Goal: Task Accomplishment & Management: Use online tool/utility

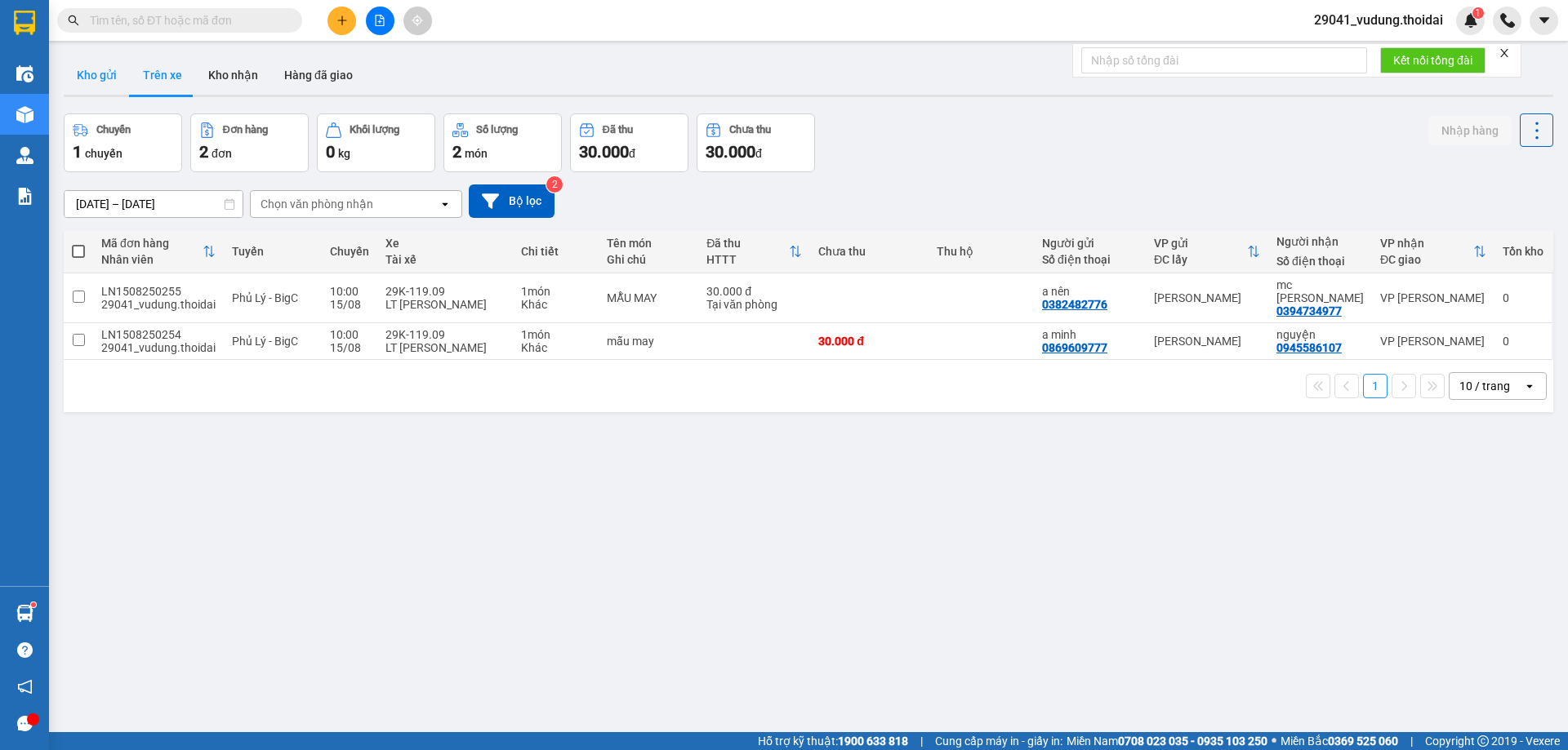
click at [103, 85] on button "Kho gửi" at bounding box center [97, 75] width 66 height 39
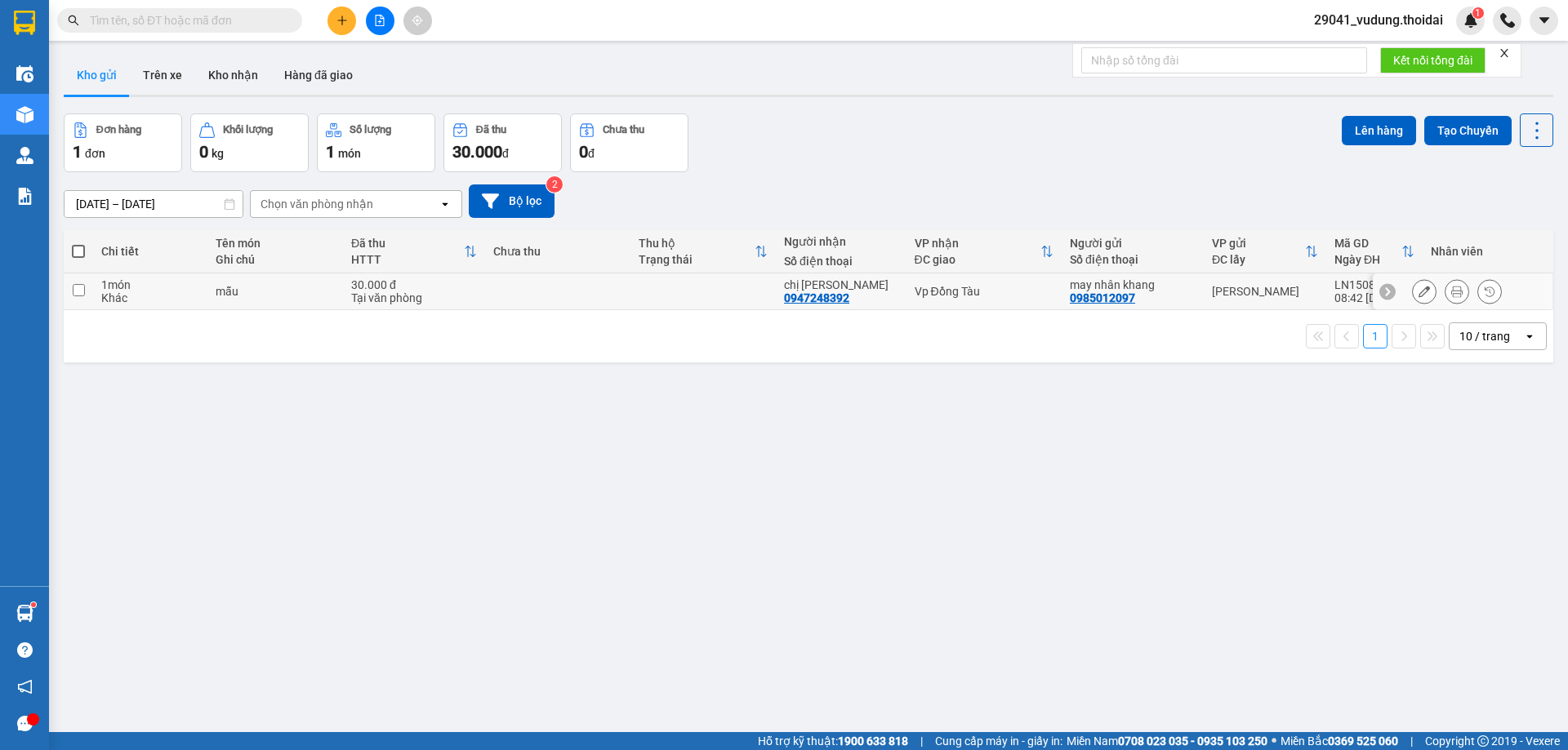
click at [77, 292] on input "checkbox" at bounding box center [79, 290] width 12 height 12
checkbox input "true"
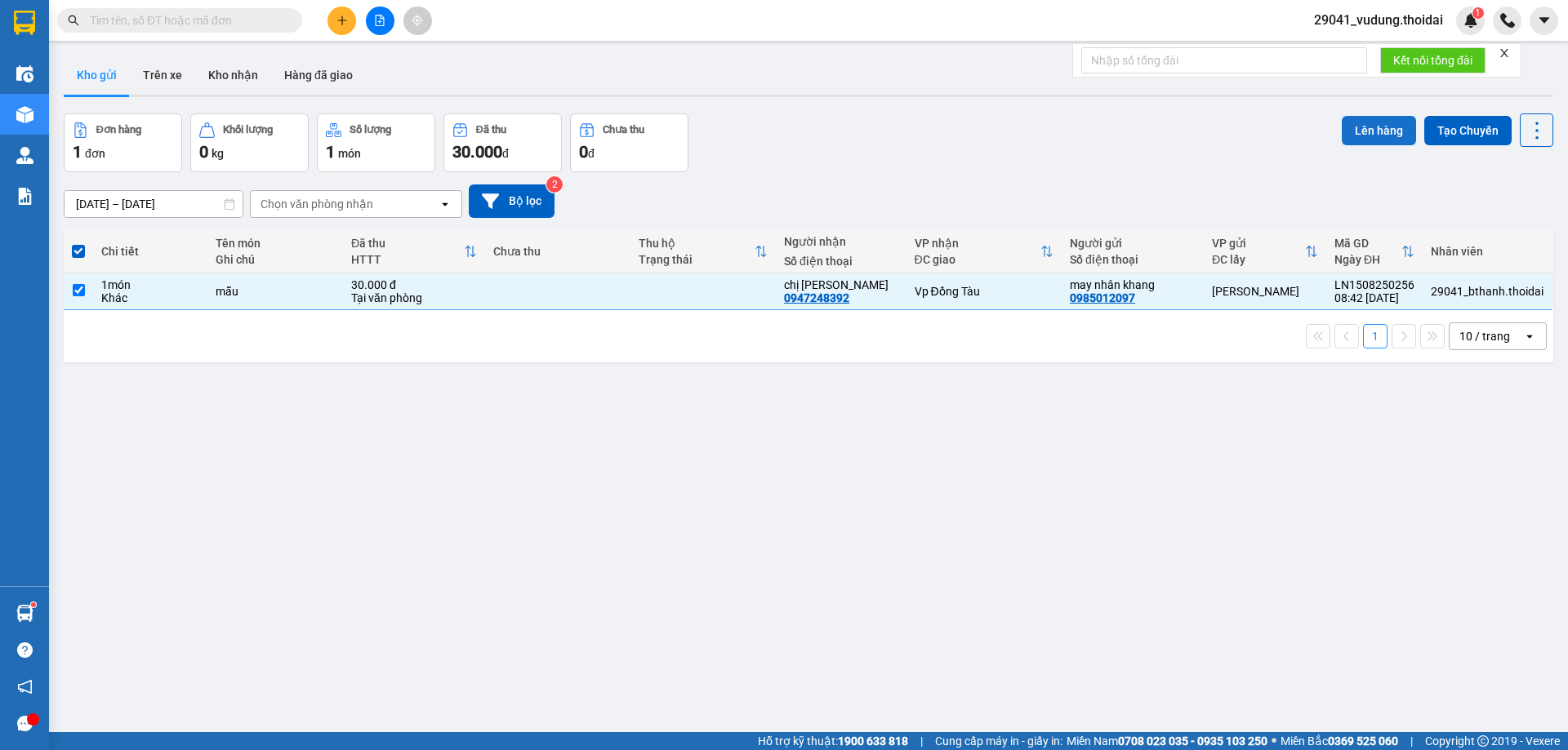
click at [1361, 138] on button "Lên hàng" at bounding box center [1378, 130] width 74 height 29
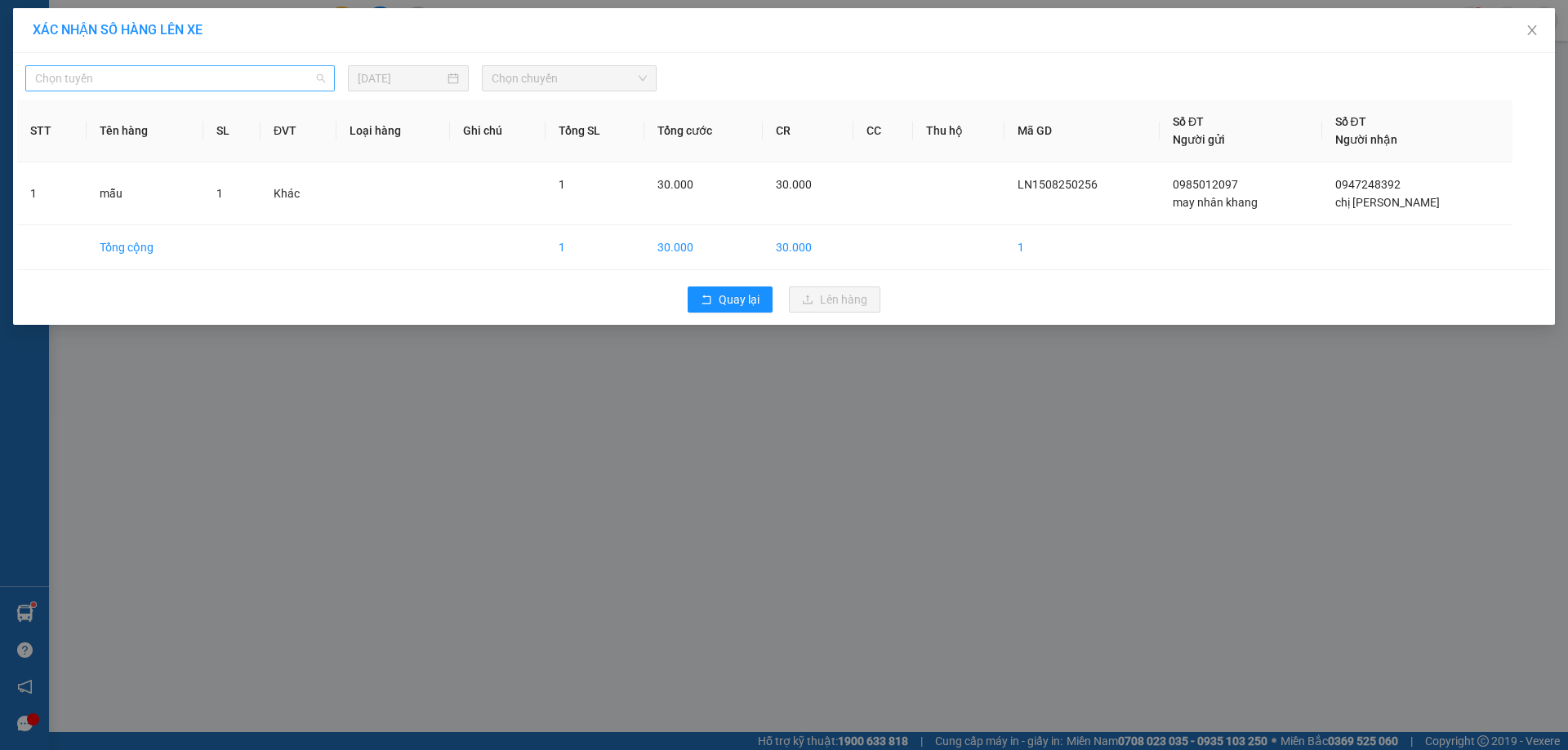
click at [133, 79] on span "Chọn tuyến" at bounding box center [180, 79] width 290 height 25
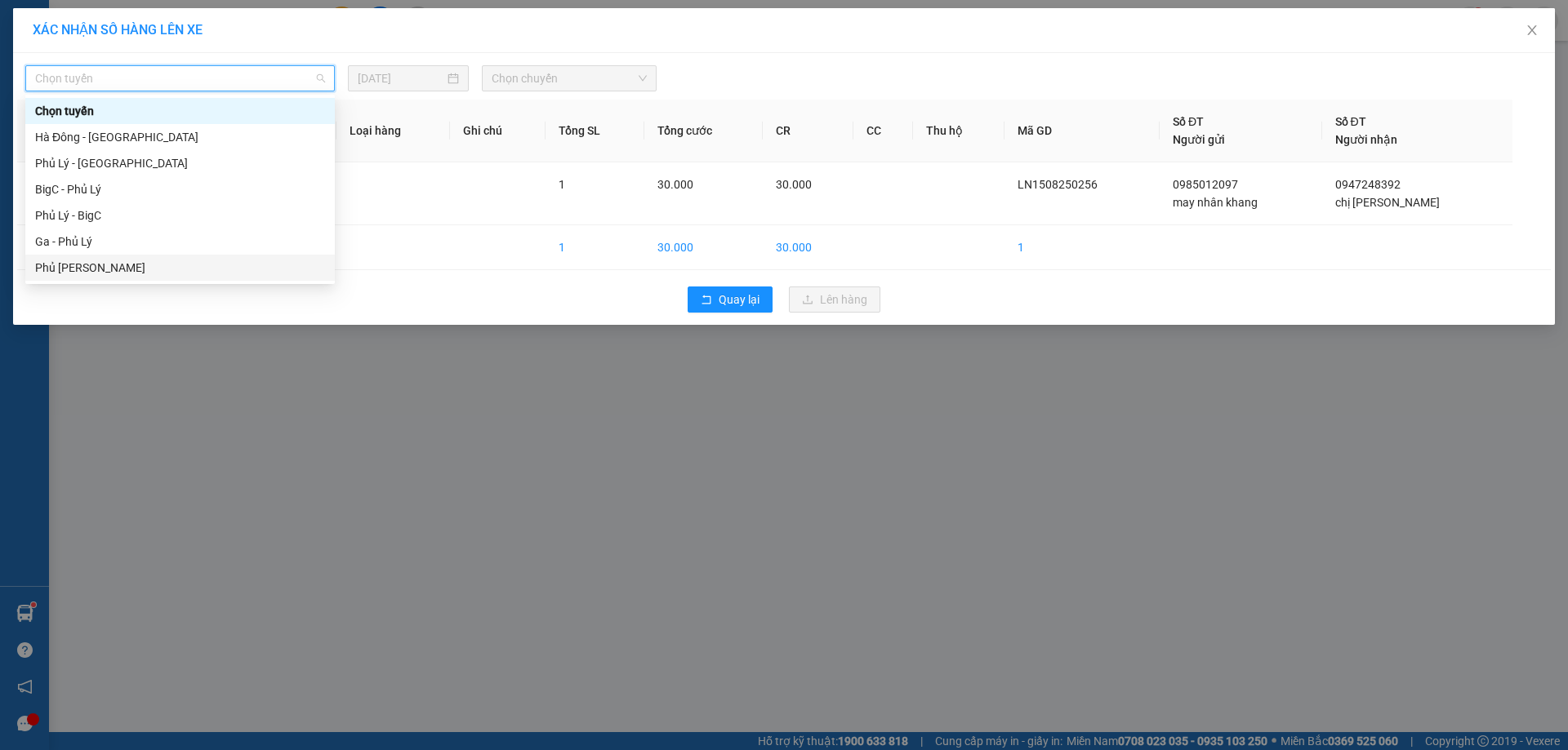
click at [113, 266] on div "Phủ [PERSON_NAME]" at bounding box center [180, 267] width 290 height 18
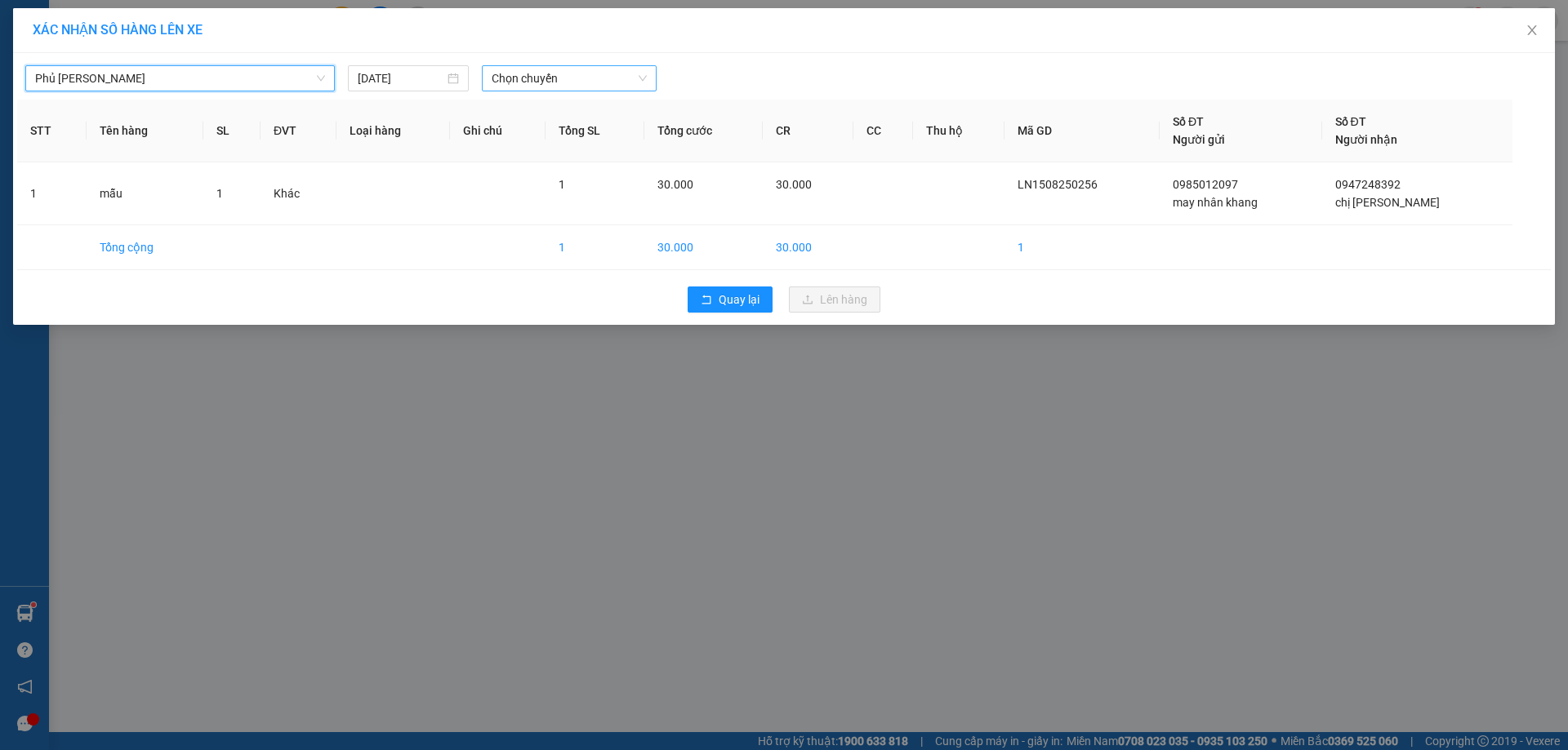
click at [562, 72] on span "Chọn chuyến" at bounding box center [569, 79] width 155 height 25
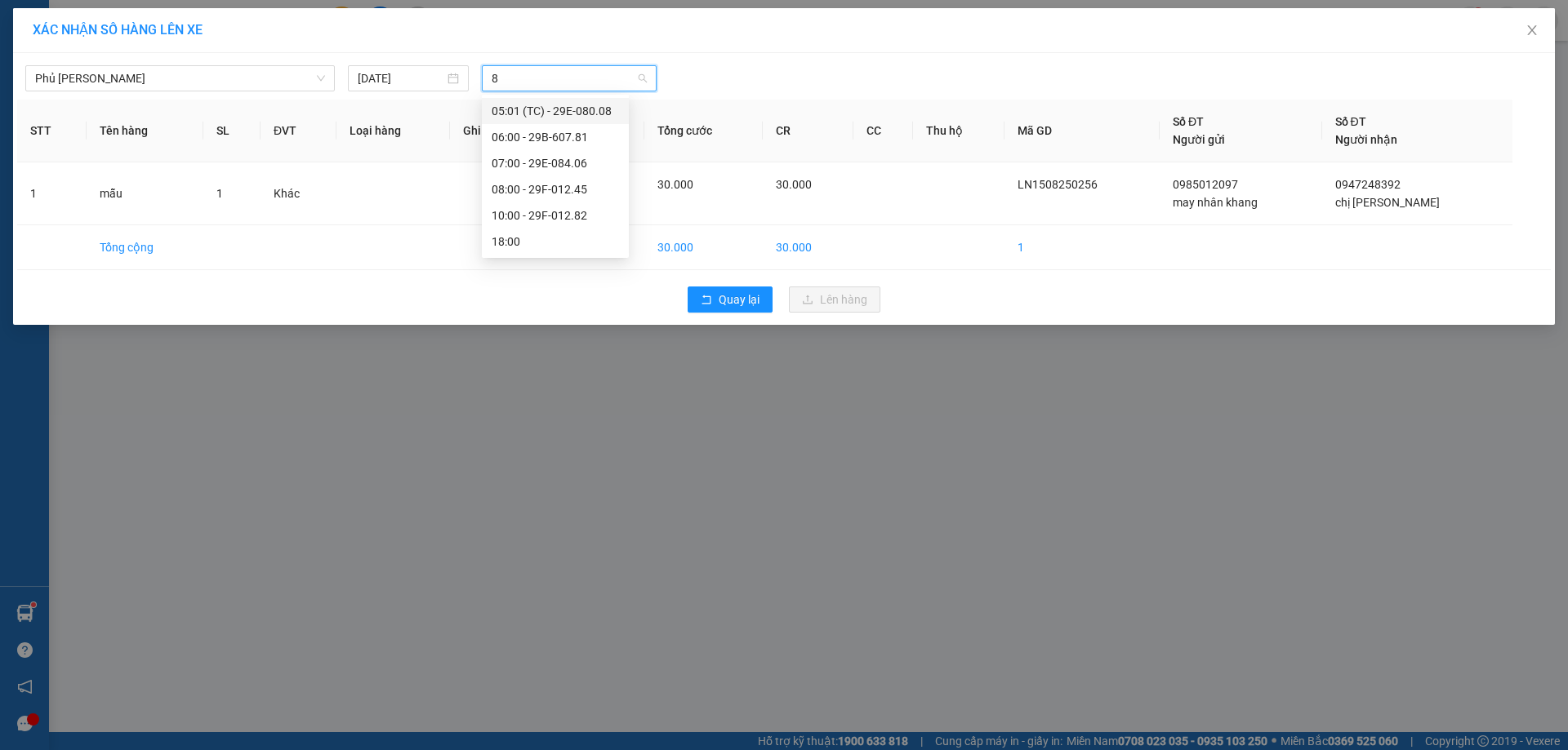
type input "82"
click at [555, 101] on div "10:00 - 29F-012.82" at bounding box center [555, 111] width 147 height 27
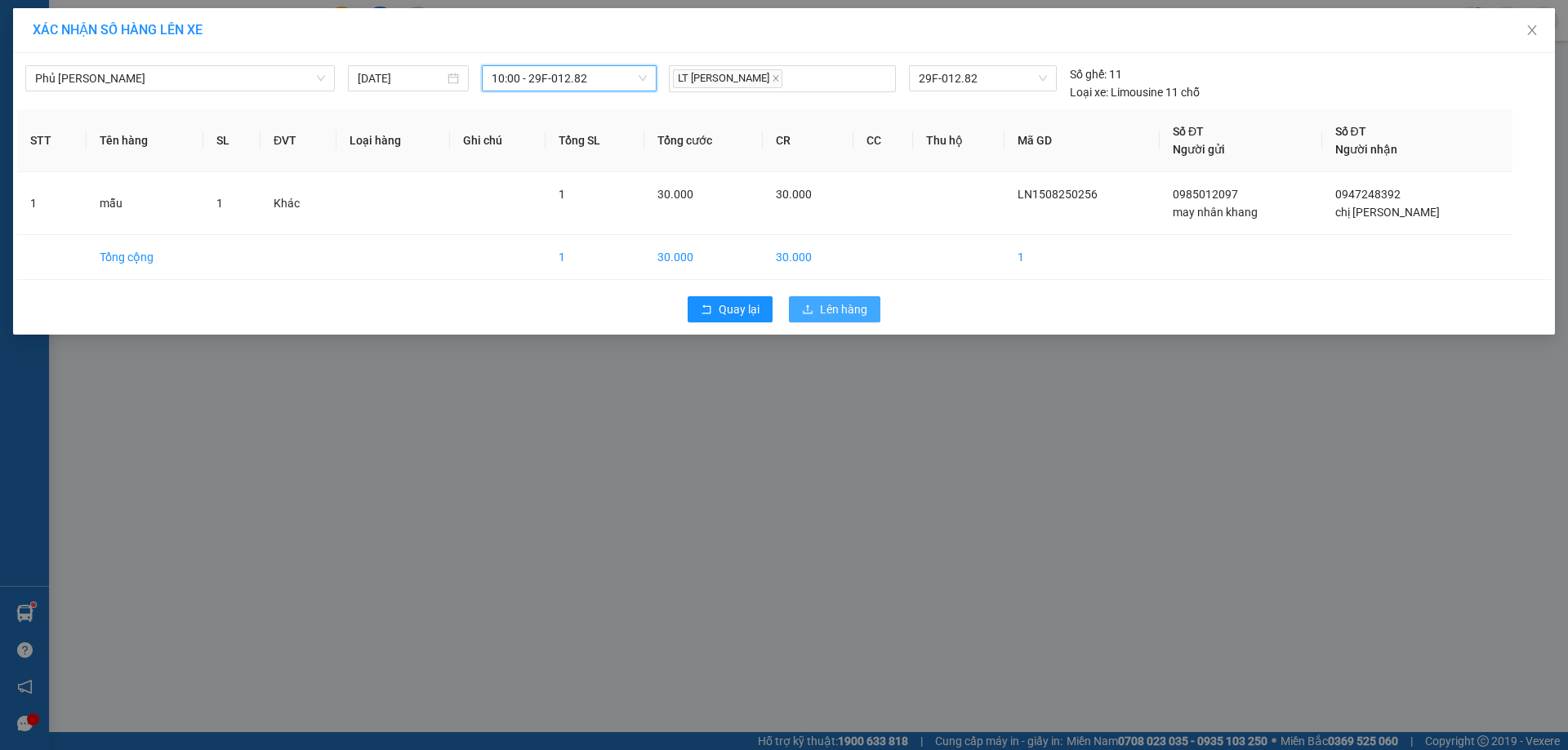
click at [818, 306] on button "Lên hàng" at bounding box center [834, 310] width 91 height 27
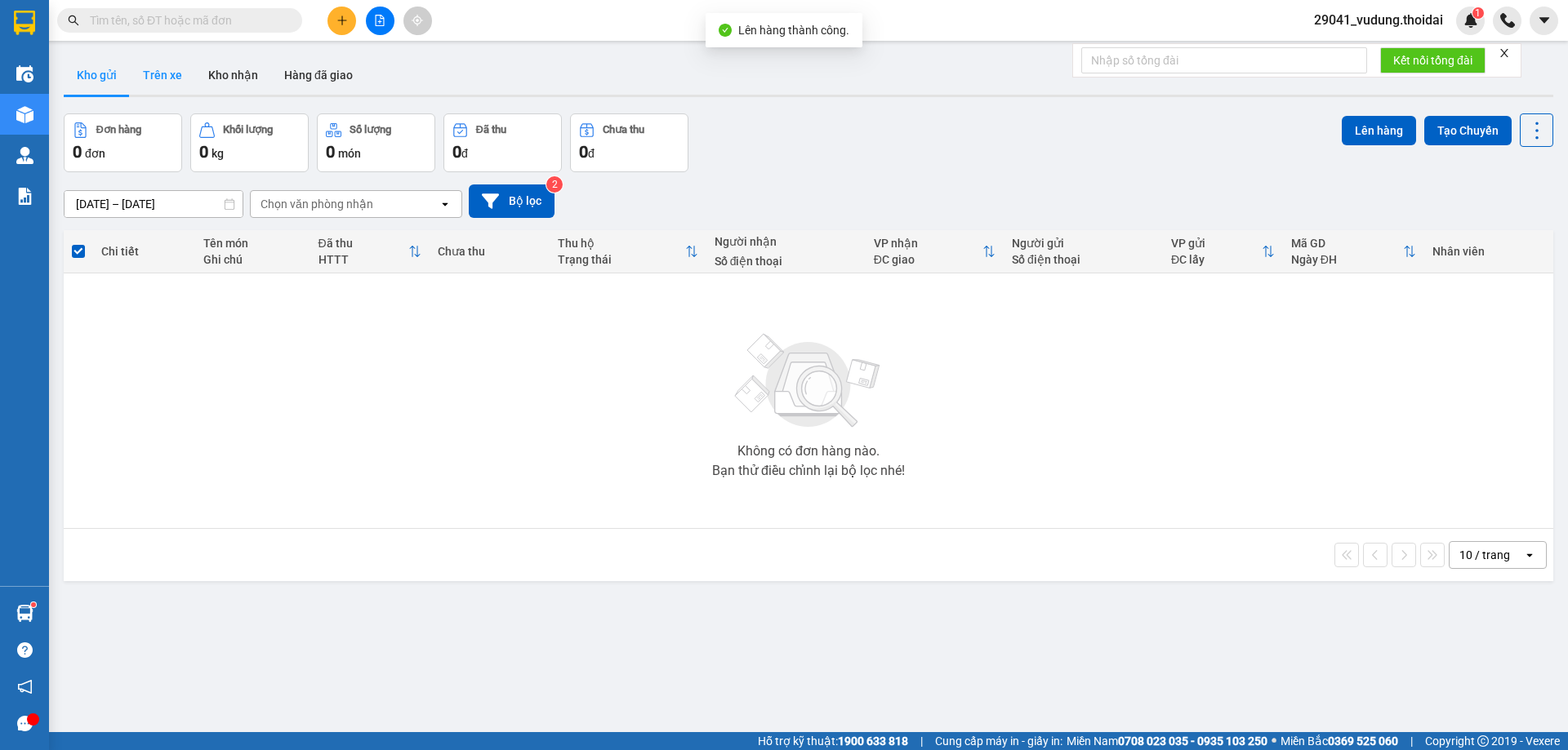
click at [161, 67] on button "Trên xe" at bounding box center [162, 75] width 65 height 39
